Goal: Transaction & Acquisition: Book appointment/travel/reservation

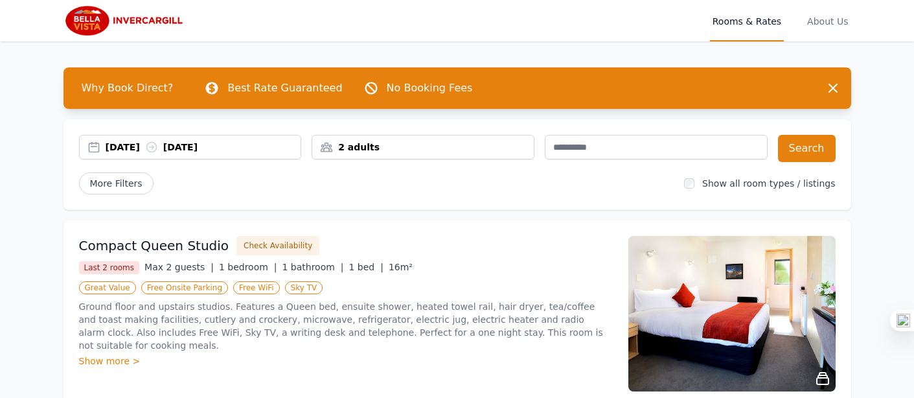
click at [430, 148] on div "2 adults" at bounding box center [423, 147] width 222 height 13
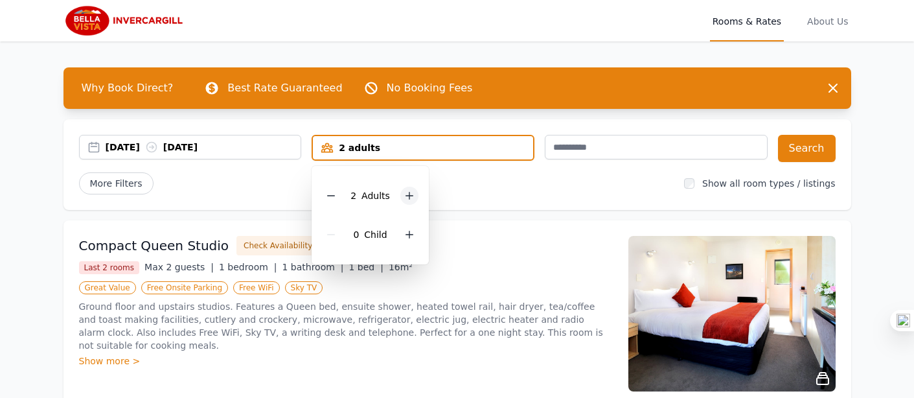
click at [406, 194] on icon at bounding box center [409, 196] width 10 height 10
click at [408, 236] on icon at bounding box center [409, 234] width 10 height 10
click at [145, 145] on div "[DATE] [DATE]" at bounding box center [204, 147] width 196 height 13
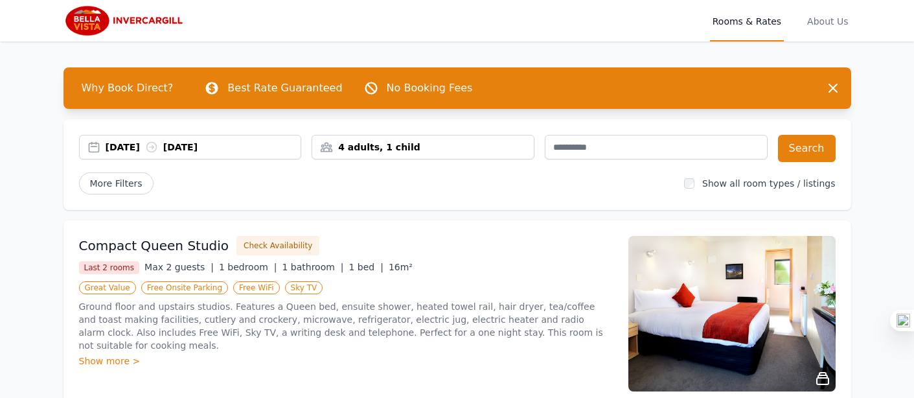
click at [92, 145] on div "[DATE] [DATE]" at bounding box center [191, 147] width 222 height 13
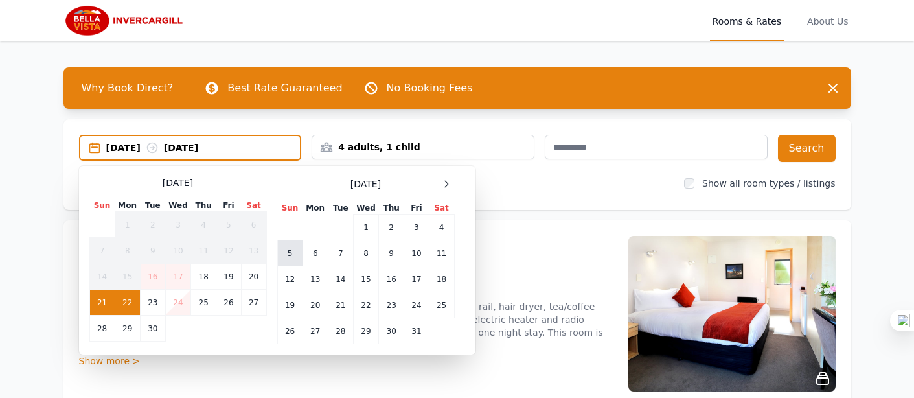
click at [288, 255] on td "5" at bounding box center [289, 253] width 25 height 26
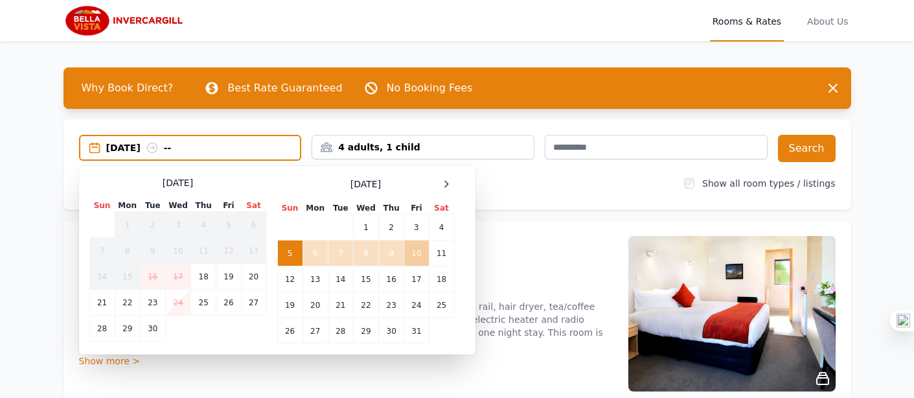
click at [419, 252] on td "10" at bounding box center [416, 253] width 25 height 26
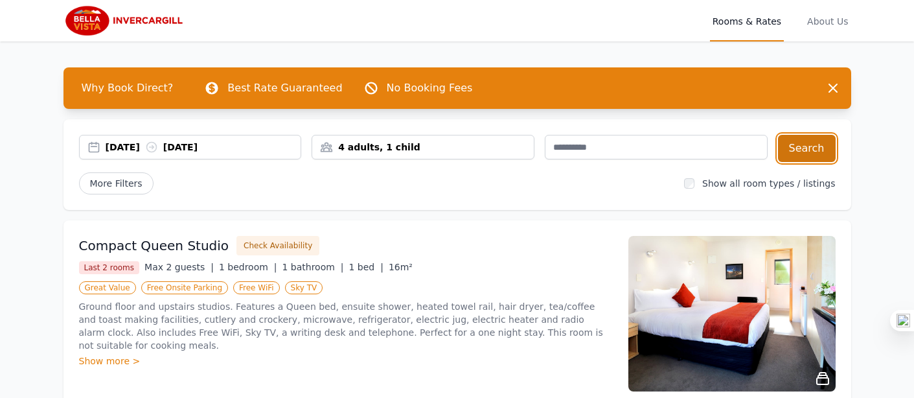
click at [809, 148] on button "Search" at bounding box center [807, 148] width 58 height 27
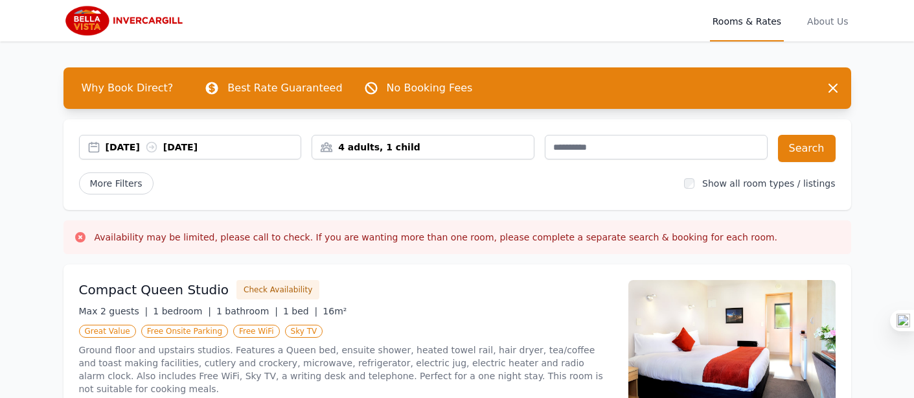
click at [806, 143] on button "Search" at bounding box center [807, 148] width 58 height 27
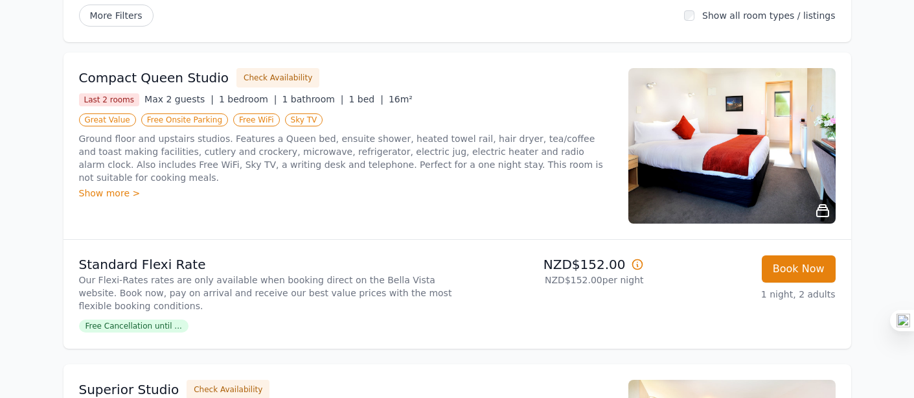
scroll to position [166, 0]
